Goal: Task Accomplishment & Management: Use online tool/utility

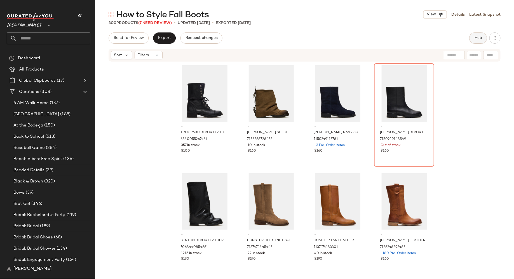
click at [477, 41] on button "Hub" at bounding box center [478, 37] width 18 height 11
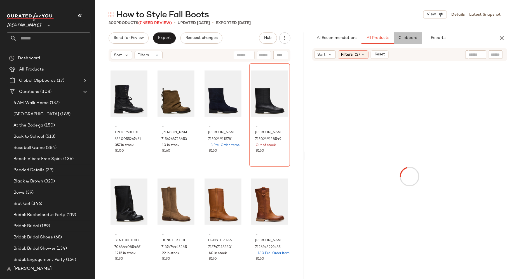
click at [409, 41] on button "Clipboard" at bounding box center [408, 37] width 28 height 11
click at [502, 38] on icon "button" at bounding box center [501, 38] width 7 height 7
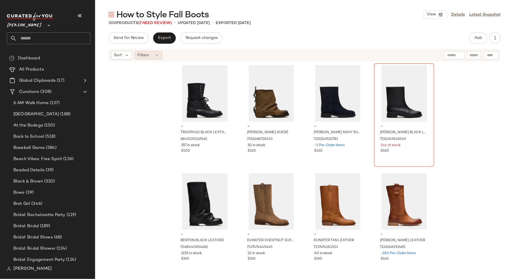
click at [158, 55] on icon at bounding box center [157, 55] width 4 height 4
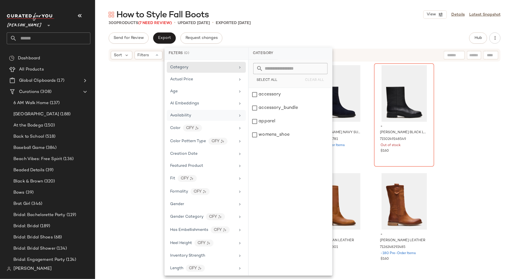
click at [189, 113] on span "Availability" at bounding box center [180, 115] width 21 height 4
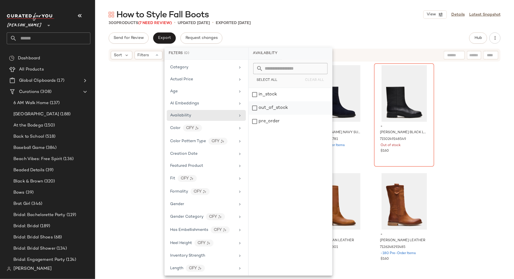
click at [255, 115] on div "out_of_stock" at bounding box center [290, 121] width 83 height 13
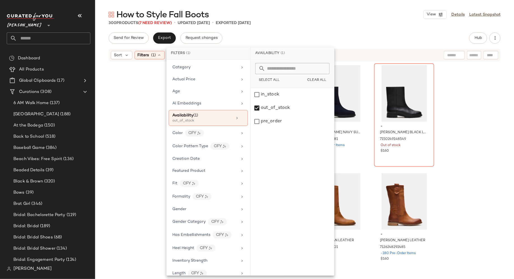
click at [147, 112] on div "- TROOPA3.0 BLACK LEATHER 6840055267461 357 in stock $100 - [PERSON_NAME] SUEDE…" at bounding box center [304, 167] width 419 height 210
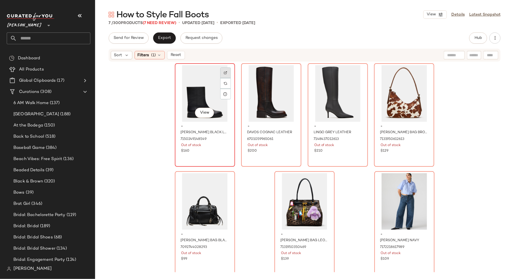
click at [225, 72] on img at bounding box center [225, 72] width 3 height 3
click at [261, 89] on div "View" at bounding box center [271, 93] width 56 height 56
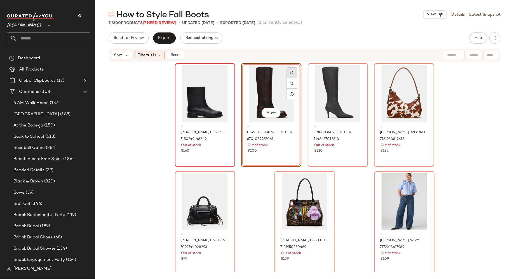
click at [291, 72] on img at bounding box center [291, 72] width 3 height 3
click at [192, 101] on div "View" at bounding box center [205, 93] width 56 height 56
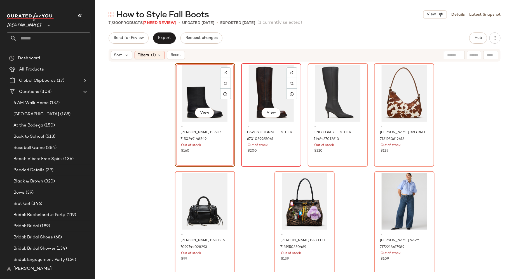
click at [262, 84] on div "View" at bounding box center [271, 93] width 56 height 56
click at [482, 34] on button "Hub" at bounding box center [478, 37] width 18 height 11
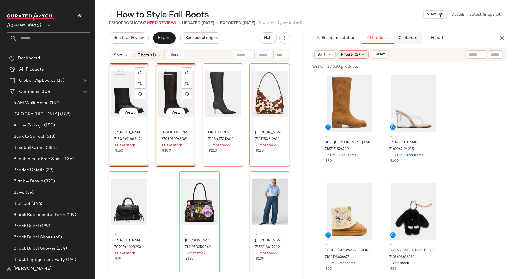
click at [406, 39] on span "Clipboard" at bounding box center [407, 38] width 19 height 4
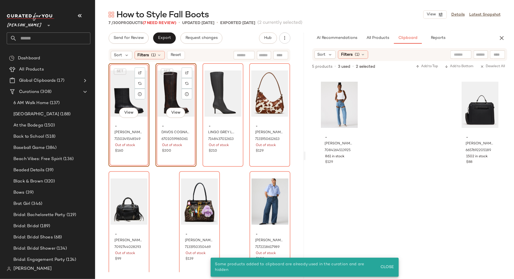
click at [130, 154] on div "SET View - [PERSON_NAME] BLACK LEATHER 7150249148549 Out of stock $160" at bounding box center [129, 114] width 41 height 103
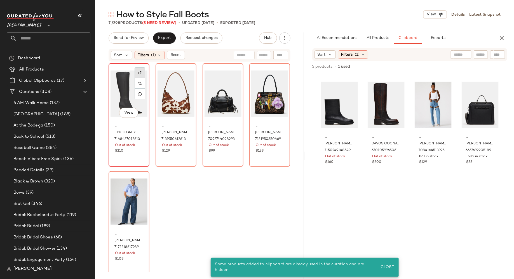
click at [140, 72] on img at bounding box center [139, 72] width 3 height 3
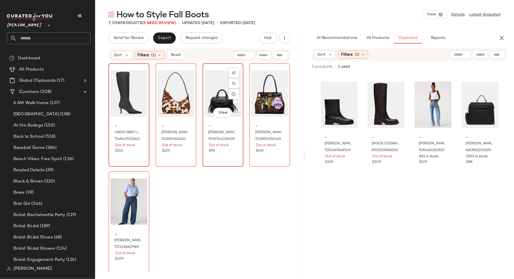
click at [214, 97] on div "View" at bounding box center [222, 93] width 37 height 56
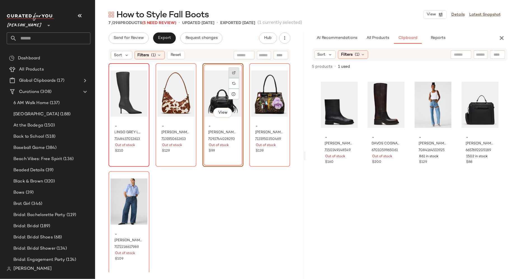
click at [233, 72] on img at bounding box center [233, 72] width 3 height 3
click at [216, 94] on div "View" at bounding box center [222, 93] width 37 height 56
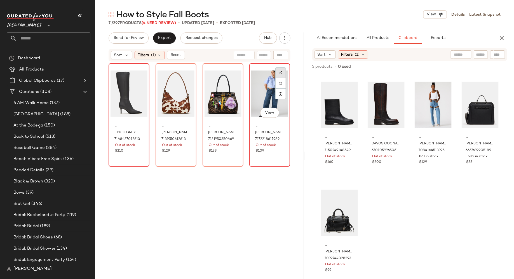
click at [279, 78] on div at bounding box center [280, 83] width 11 height 11
click at [228, 94] on div at bounding box center [233, 94] width 11 height 11
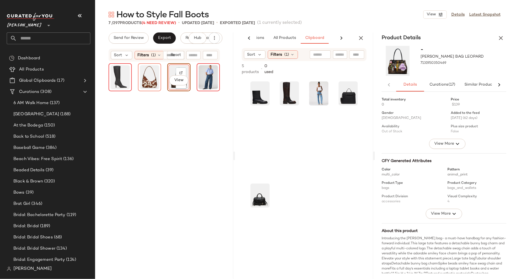
scroll to position [0, 37]
click at [501, 36] on icon "button" at bounding box center [500, 38] width 7 height 7
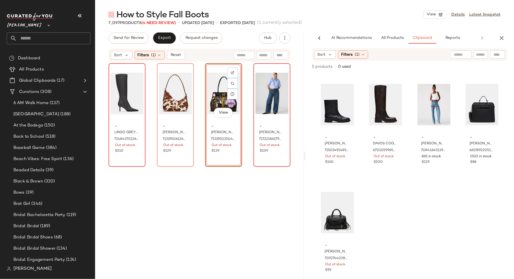
scroll to position [0, 0]
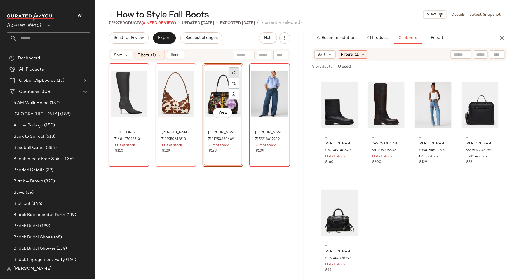
click at [232, 72] on img at bounding box center [233, 72] width 3 height 3
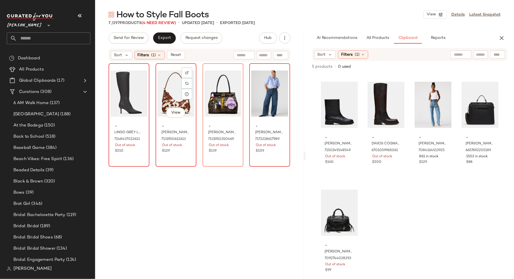
click at [173, 96] on div "View" at bounding box center [175, 93] width 37 height 56
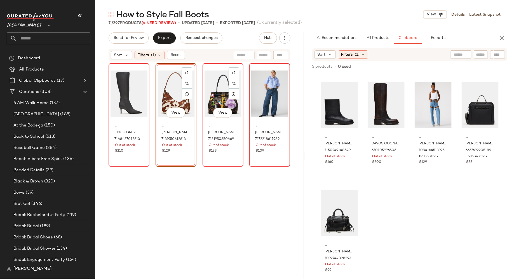
click at [214, 101] on div "View" at bounding box center [222, 93] width 37 height 56
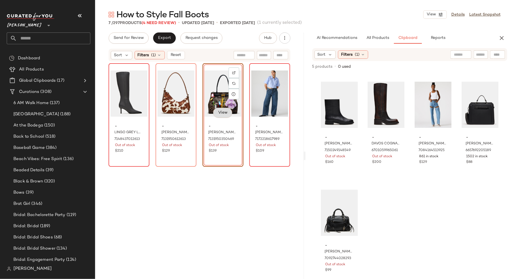
click at [220, 113] on span "View" at bounding box center [223, 112] width 10 height 4
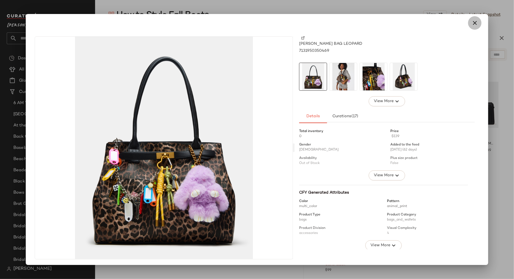
click at [472, 23] on icon "button" at bounding box center [474, 23] width 7 height 7
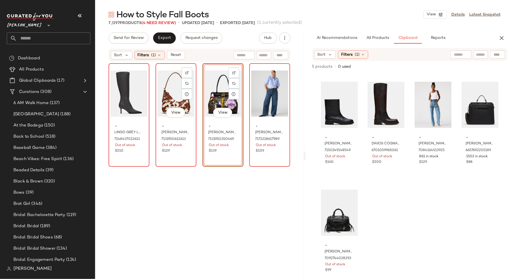
click at [170, 81] on div "View" at bounding box center [175, 93] width 37 height 56
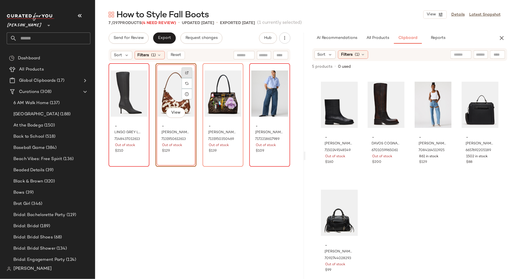
click at [187, 73] on img at bounding box center [186, 72] width 3 height 3
click at [178, 53] on span "Reset" at bounding box center [175, 55] width 11 height 4
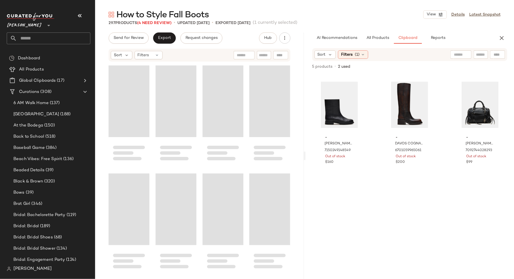
scroll to position [4426, 0]
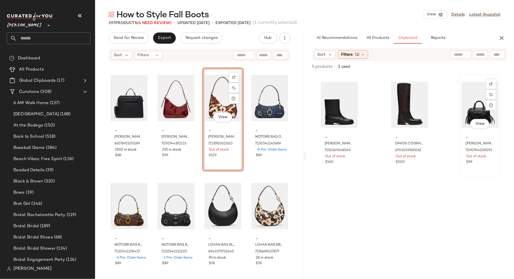
click at [471, 102] on div "View" at bounding box center [479, 104] width 37 height 56
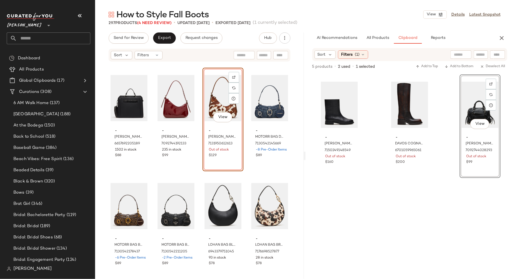
click at [471, 102] on div "View" at bounding box center [479, 104] width 37 height 56
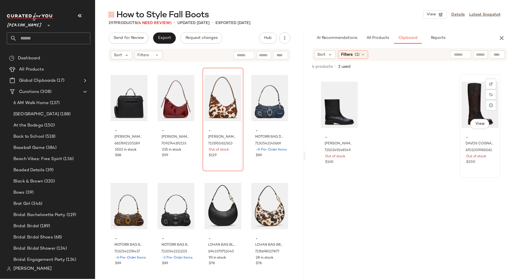
click at [479, 95] on div "View" at bounding box center [479, 104] width 37 height 56
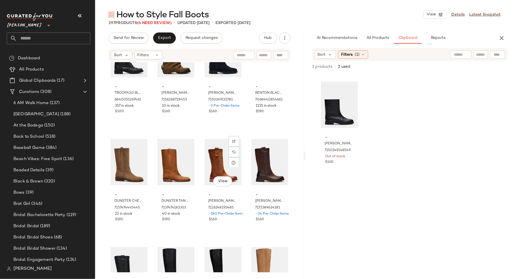
scroll to position [0, 0]
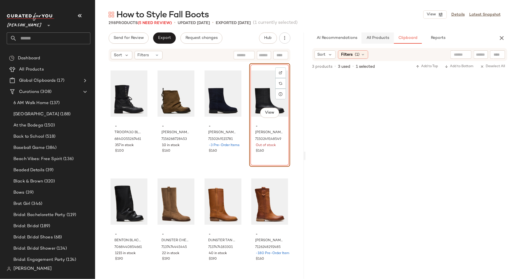
click at [378, 40] on span "All Products" at bounding box center [377, 38] width 23 height 4
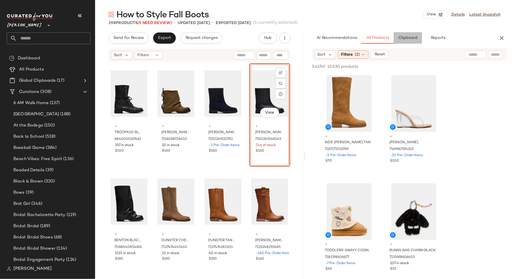
click at [414, 41] on button "Clipboard" at bounding box center [408, 37] width 28 height 11
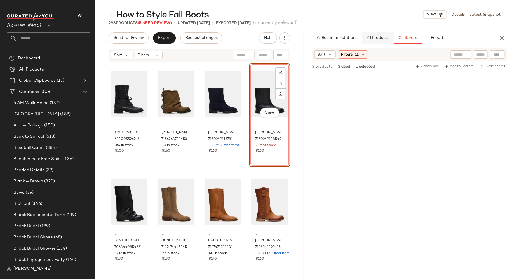
click at [365, 38] on button "All Products" at bounding box center [377, 37] width 32 height 11
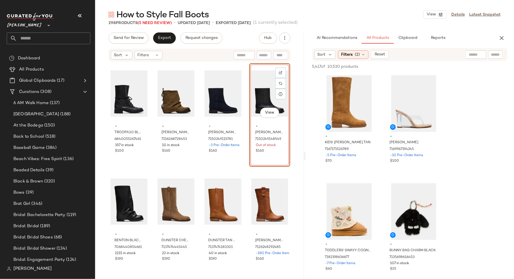
click at [492, 58] on div at bounding box center [495, 54] width 14 height 8
type input "*****"
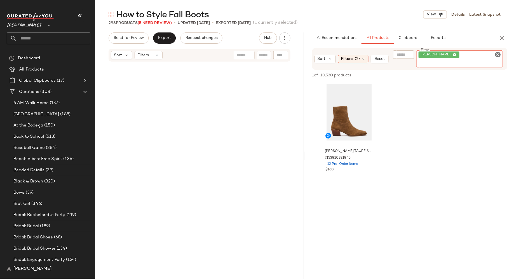
scroll to position [7887, 0]
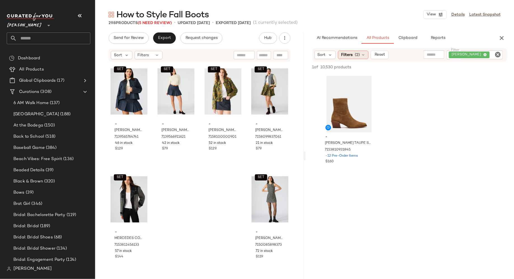
click at [364, 53] on icon at bounding box center [363, 55] width 4 height 4
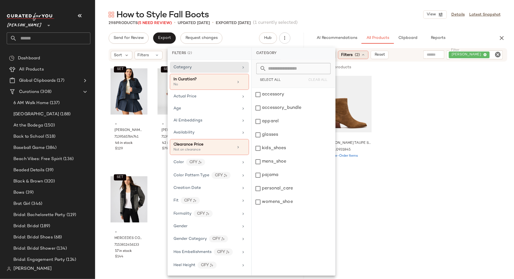
click at [364, 54] on icon at bounding box center [363, 55] width 4 height 4
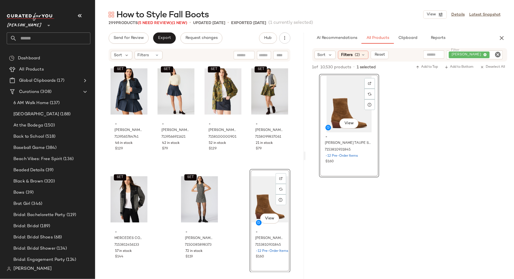
click at [499, 55] on icon "Clear Filter" at bounding box center [497, 54] width 7 height 7
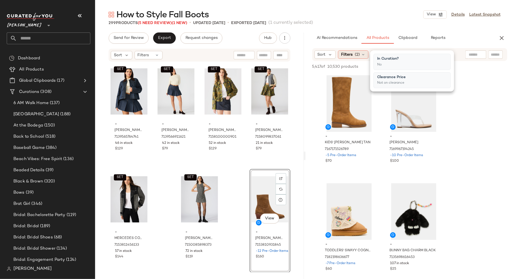
click at [363, 53] on icon at bounding box center [363, 54] width 4 height 4
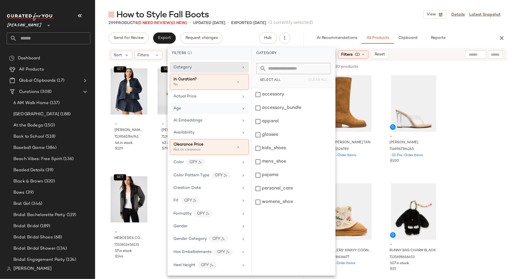
click at [225, 108] on div "Age" at bounding box center [205, 108] width 65 height 6
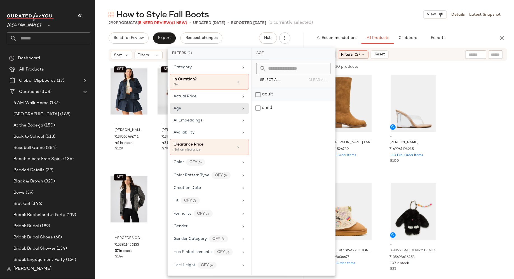
click at [257, 101] on div "adult" at bounding box center [293, 107] width 83 height 13
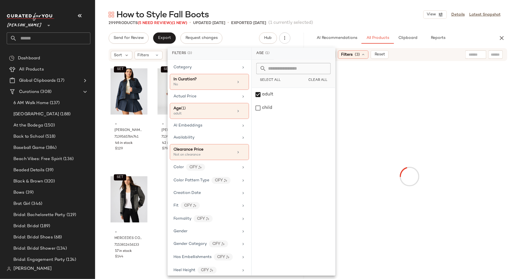
click at [493, 55] on input "text" at bounding box center [496, 55] width 10 height 6
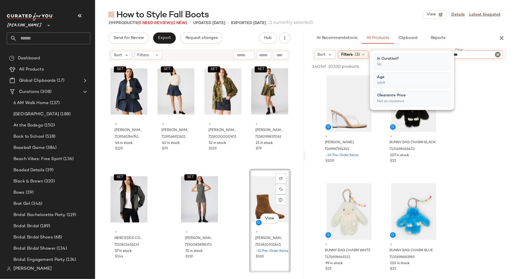
type input "****"
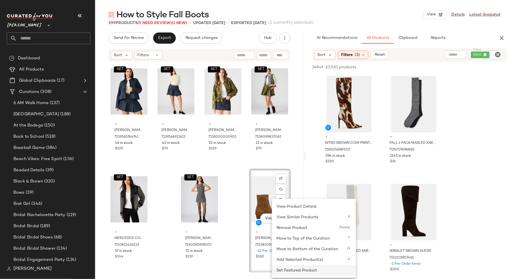
click at [280, 270] on div "Set Featured Product" at bounding box center [313, 270] width 75 height 11
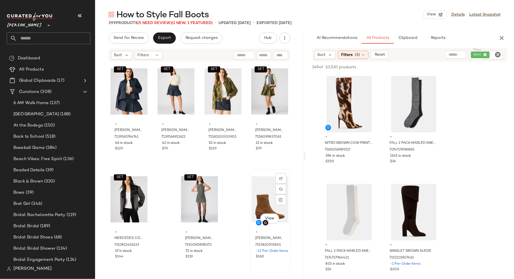
click at [274, 261] on div "View - [PERSON_NAME] SUEDE 7153810931845 -12 Pre-Order Items $160" at bounding box center [270, 220] width 40 height 102
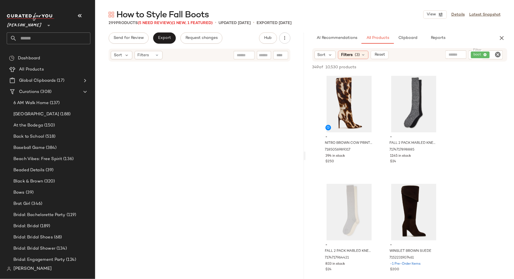
scroll to position [7887, 0]
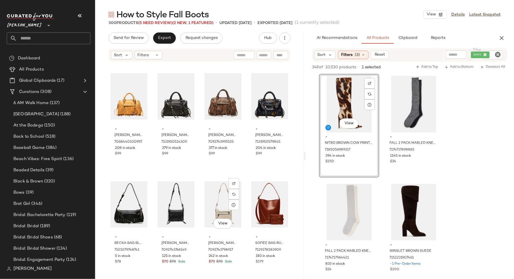
scroll to position [5061, 0]
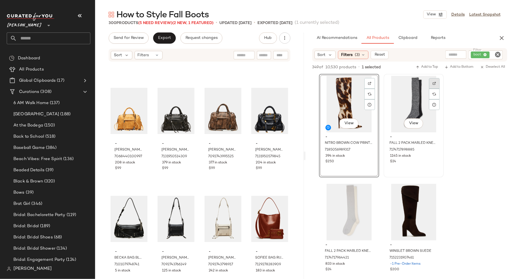
click at [435, 84] on img at bounding box center [433, 83] width 3 height 3
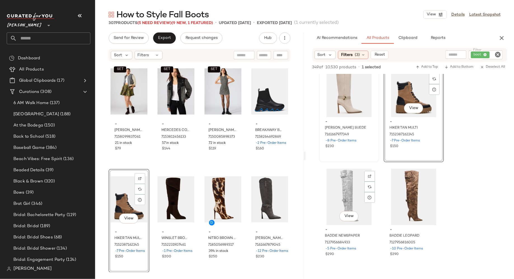
scroll to position [346, 0]
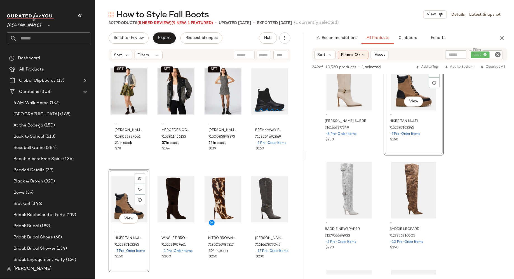
click at [263, 58] on input "text" at bounding box center [264, 55] width 10 height 6
type input "******"
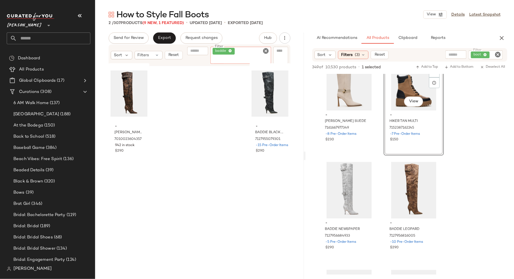
click at [266, 52] on icon "Clear Filter" at bounding box center [266, 51] width 7 height 7
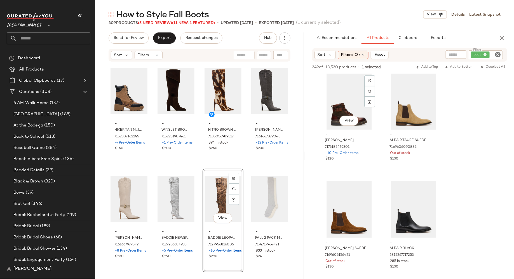
scroll to position [761, 0]
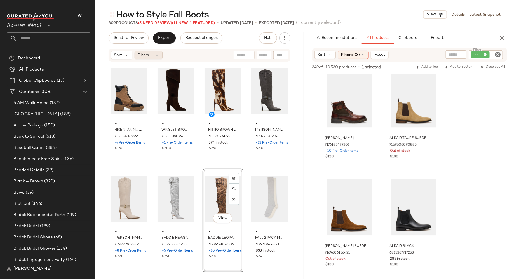
click at [159, 55] on icon at bounding box center [157, 55] width 4 height 4
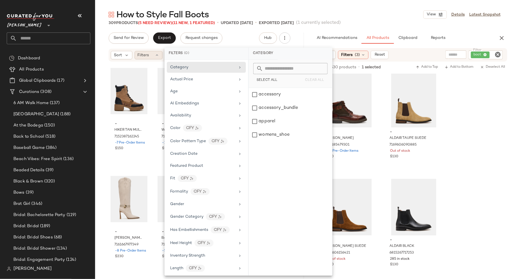
click at [159, 55] on icon at bounding box center [157, 55] width 4 height 4
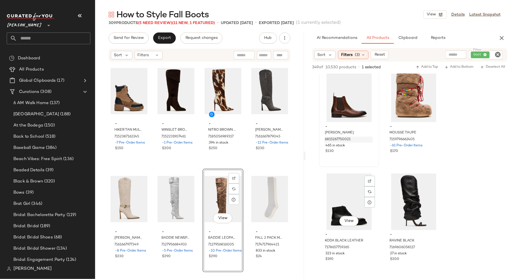
scroll to position [992, 0]
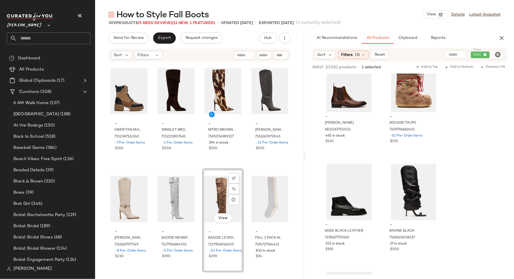
click at [267, 55] on input "text" at bounding box center [264, 55] width 10 height 6
type input "******"
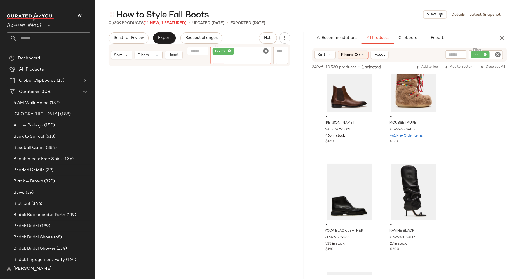
click at [267, 51] on icon "Clear Filter" at bounding box center [266, 51] width 7 height 7
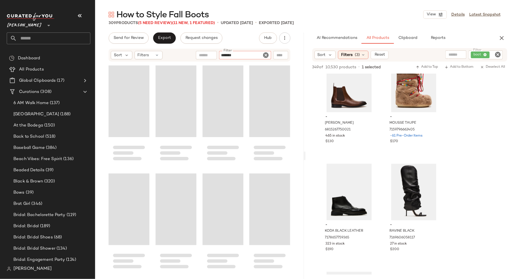
type input "********"
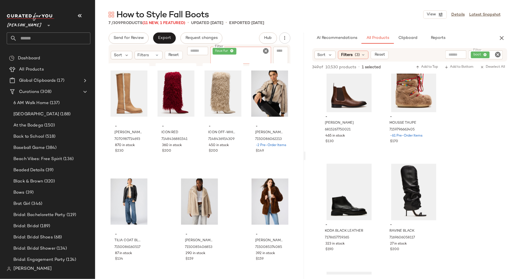
click at [266, 51] on icon "Clear Filter" at bounding box center [266, 51] width 7 height 7
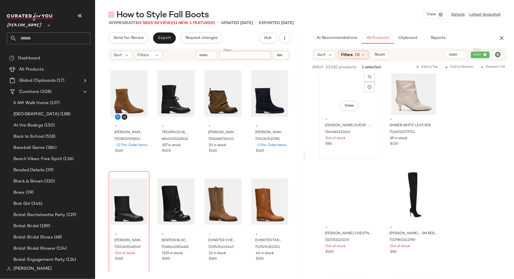
scroll to position [1852, 0]
click at [251, 54] on input "Filter" at bounding box center [245, 55] width 48 height 6
type input "******"
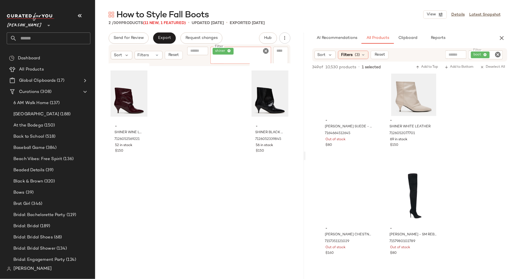
click at [265, 50] on icon "Clear Filter" at bounding box center [266, 51] width 7 height 7
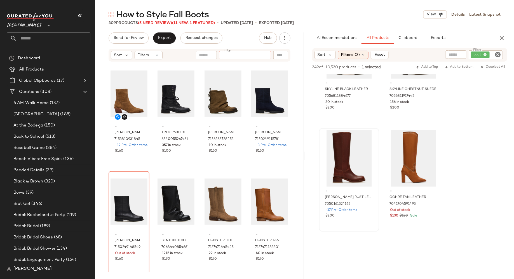
scroll to position [4388, 0]
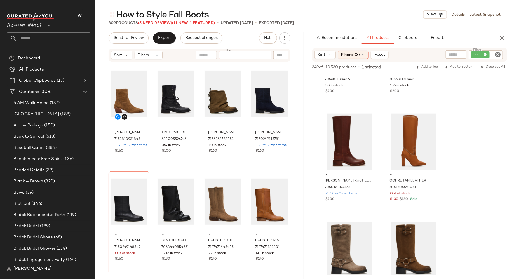
click at [498, 55] on icon "Clear Filter" at bounding box center [497, 54] width 7 height 7
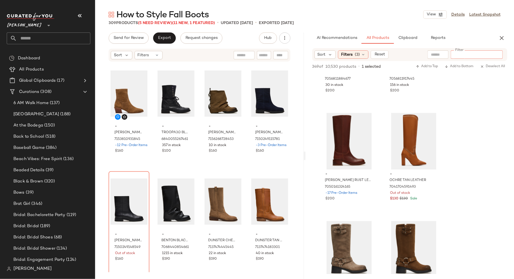
click at [487, 55] on input "Filter" at bounding box center [477, 55] width 48 height 6
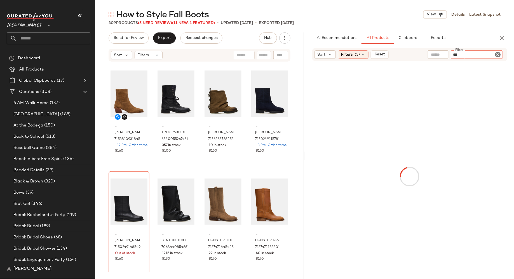
type input "****"
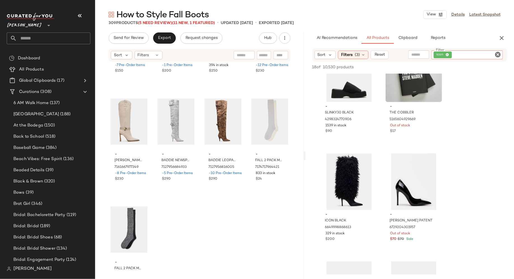
scroll to position [8176, 0]
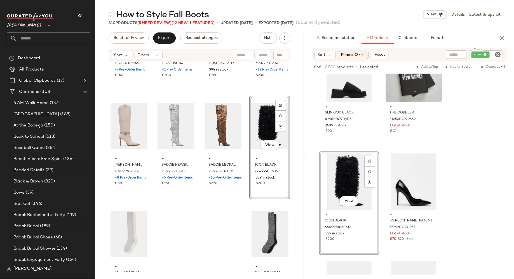
click at [499, 55] on icon "Clear Filter" at bounding box center [497, 54] width 7 height 7
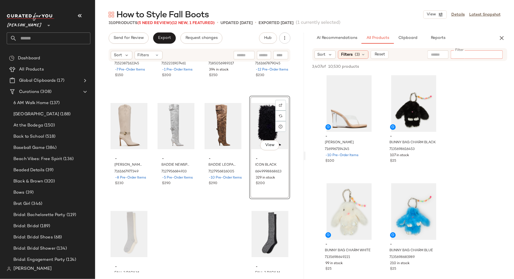
click at [471, 54] on input "Filter" at bounding box center [477, 55] width 48 height 6
type input "***"
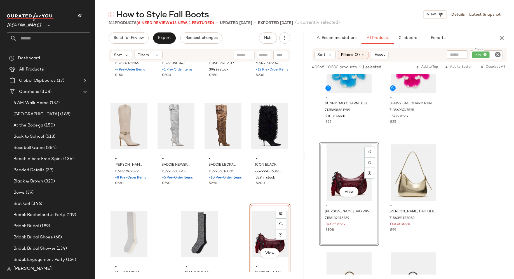
scroll to position [148, 0]
click at [267, 53] on input "Filter" at bounding box center [245, 55] width 48 height 6
type input "*****"
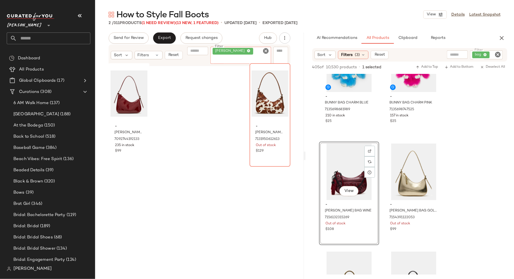
click at [266, 51] on icon "Clear Filter" at bounding box center [266, 51] width 7 height 7
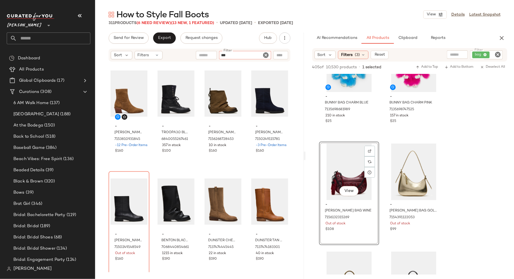
type input "****"
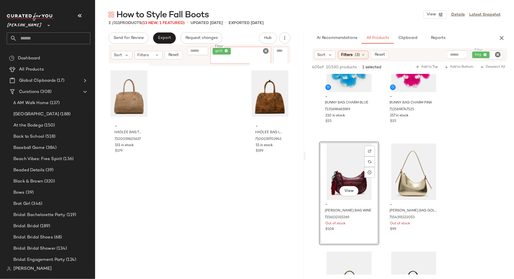
click at [266, 51] on icon "Clear Filter" at bounding box center [266, 51] width 7 height 7
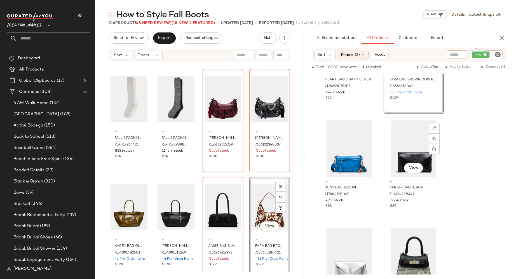
scroll to position [717, 0]
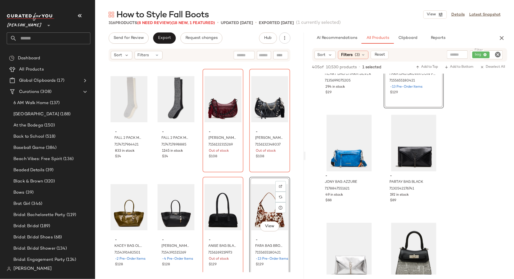
click at [262, 54] on input "text" at bounding box center [264, 55] width 10 height 6
type input "***"
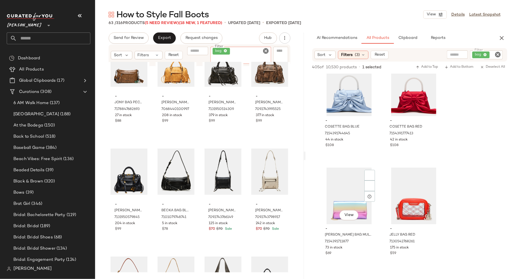
scroll to position [990, 0]
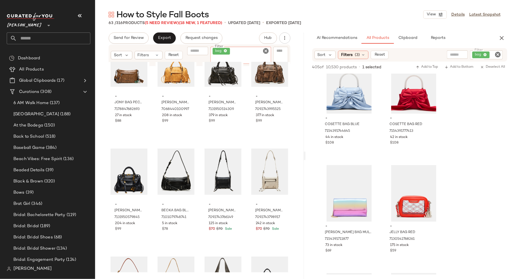
click at [498, 55] on icon "Clear Filter" at bounding box center [497, 54] width 7 height 7
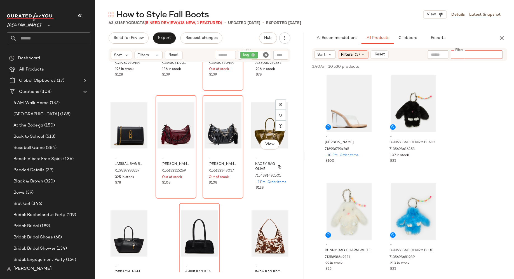
scroll to position [1518, 0]
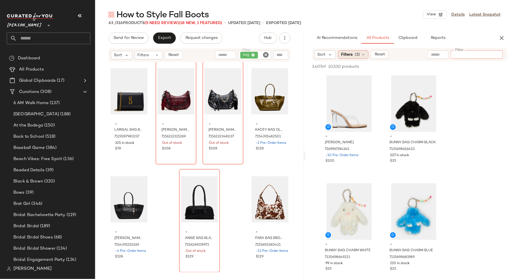
click at [365, 53] on div "Filters (3)" at bounding box center [353, 54] width 30 height 8
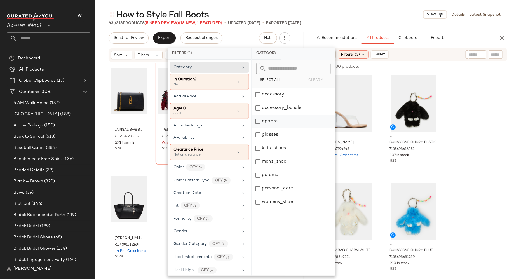
click at [257, 128] on div "apparel" at bounding box center [293, 134] width 83 height 13
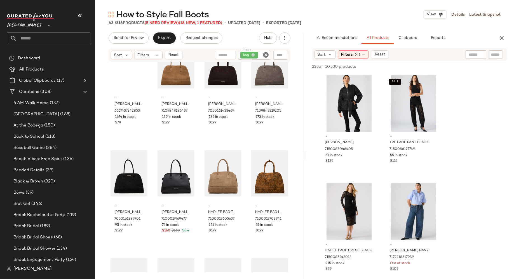
scroll to position [869, 0]
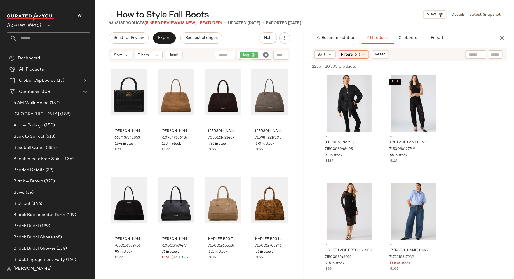
click at [266, 55] on icon "Clear Filter" at bounding box center [266, 54] width 7 height 7
click at [153, 55] on div "Filters" at bounding box center [149, 55] width 28 height 8
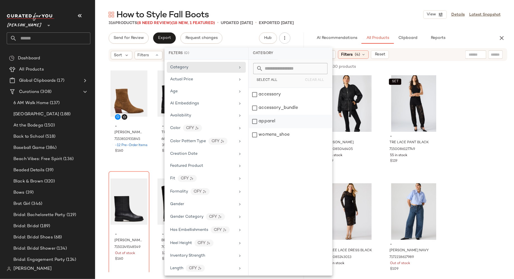
click at [256, 128] on div "apparel" at bounding box center [290, 134] width 83 height 13
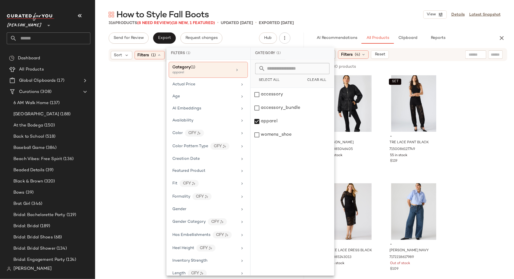
click at [100, 45] on div "Send for Review Export Request changes Hub Sort Filters (1) Reset" at bounding box center [199, 155] width 209 height 246
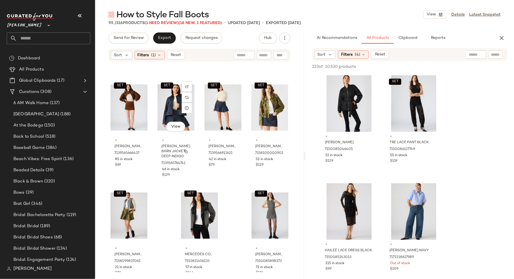
scroll to position [2382, 0]
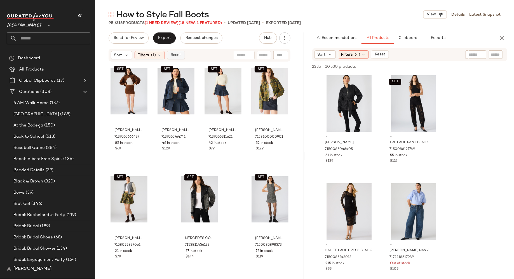
click at [178, 56] on span "Reset" at bounding box center [175, 55] width 11 height 4
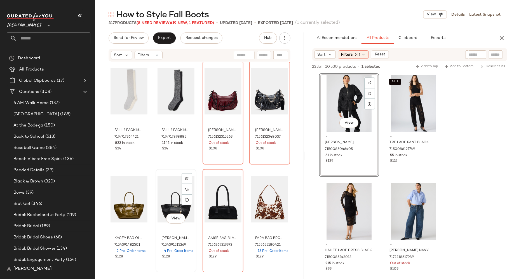
scroll to position [8357, 0]
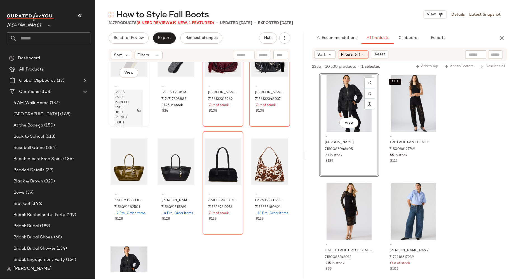
click at [127, 110] on span "FALL 2 PACK MARLED KNEE HIGH SOCKS LIGHT GREY" at bounding box center [122, 110] width 17 height 40
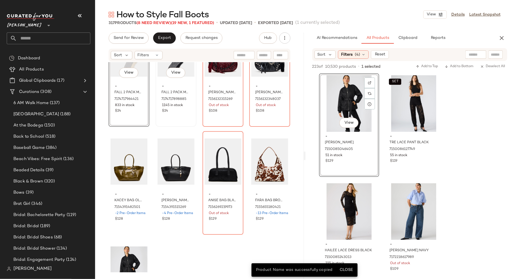
click at [171, 117] on div "View - FALL 2 PACK MARLED KNEE HIGH SOCKS BLACK 7174717898885 1145 in stock $24" at bounding box center [176, 75] width 40 height 102
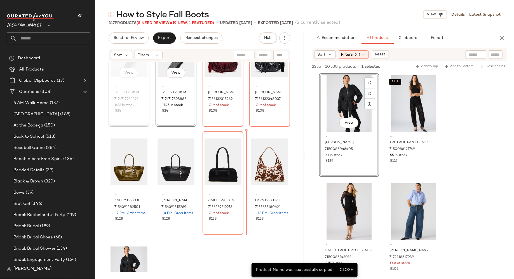
scroll to position [8359, 0]
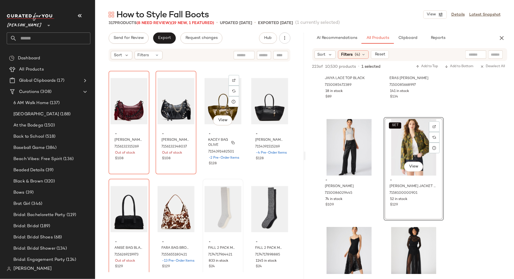
scroll to position [8307, 0]
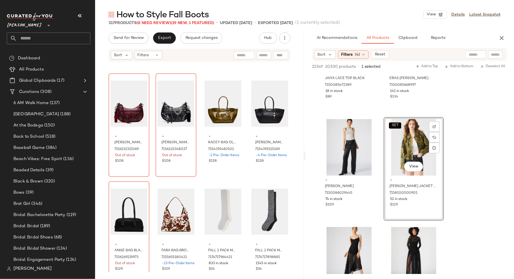
click at [265, 57] on input "text" at bounding box center [264, 55] width 10 height 6
type input "*****"
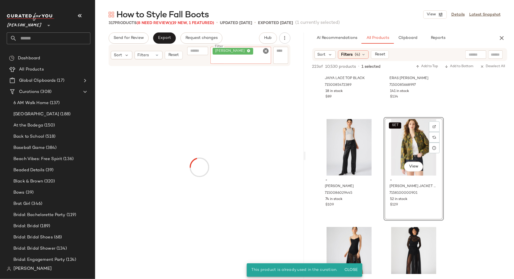
click at [267, 50] on icon "Clear Filter" at bounding box center [266, 51] width 7 height 7
click at [505, 38] on icon "button" at bounding box center [501, 38] width 7 height 7
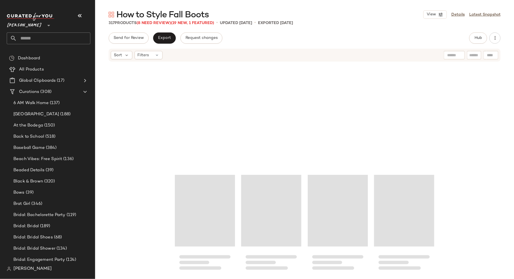
scroll to position [8427, 0]
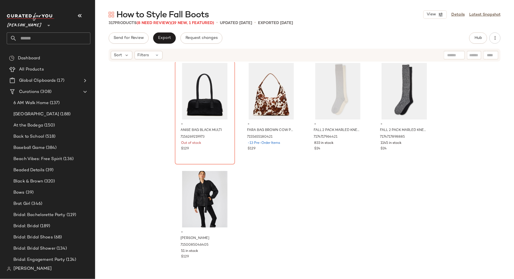
click at [472, 53] on input "text" at bounding box center [474, 55] width 10 height 6
type input "*****"
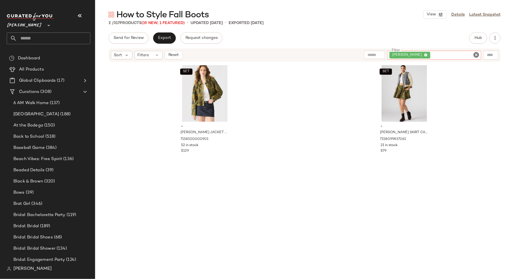
click at [475, 55] on icon "Clear Filter" at bounding box center [476, 54] width 7 height 7
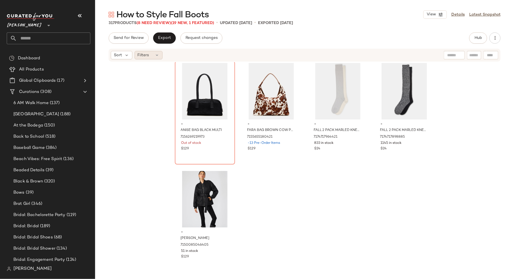
click at [154, 55] on div "Filters" at bounding box center [149, 55] width 28 height 8
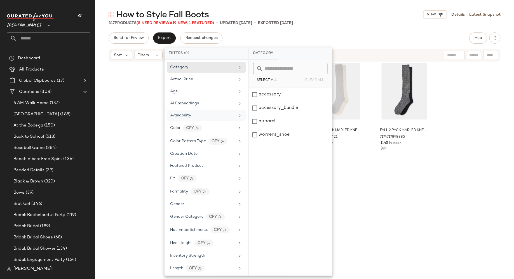
click at [190, 113] on span "Availability" at bounding box center [180, 115] width 21 height 4
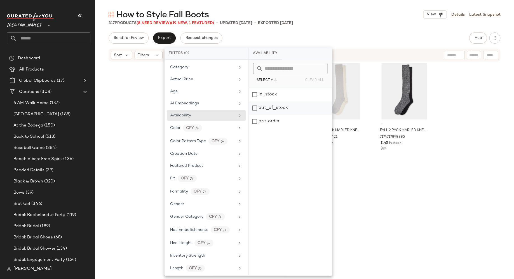
click at [255, 115] on div "out_of_stock" at bounding box center [290, 121] width 83 height 13
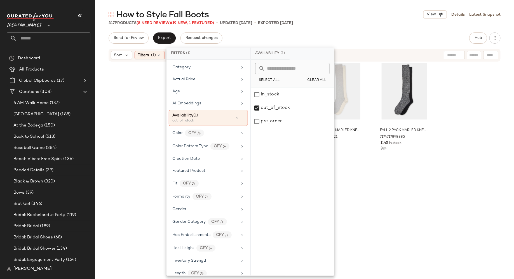
click at [137, 101] on div "- ERIKA BAG WINE 7156132315269 Out of stock $108 - ERIKA BAG BLACK 715613234803…" at bounding box center [304, 167] width 419 height 210
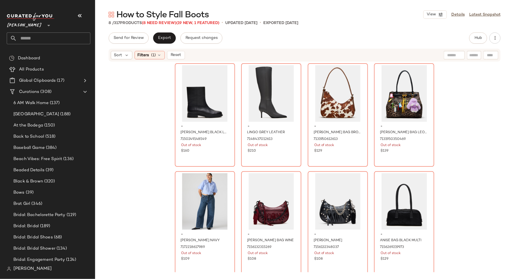
scroll to position [2, 0]
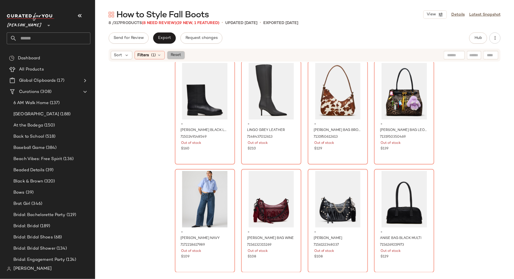
click at [175, 56] on span "Reset" at bounding box center [175, 55] width 11 height 4
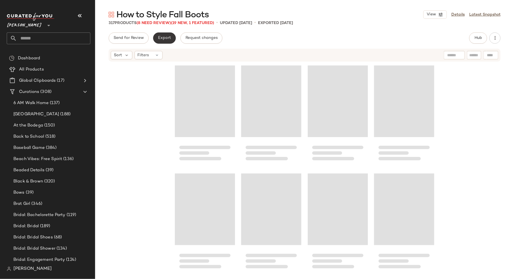
click at [169, 39] on span "Export" at bounding box center [164, 38] width 13 height 4
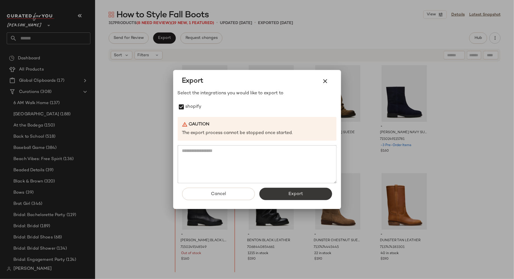
click at [281, 192] on button "Export" at bounding box center [295, 194] width 73 height 12
